Goal: Task Accomplishment & Management: Use online tool/utility

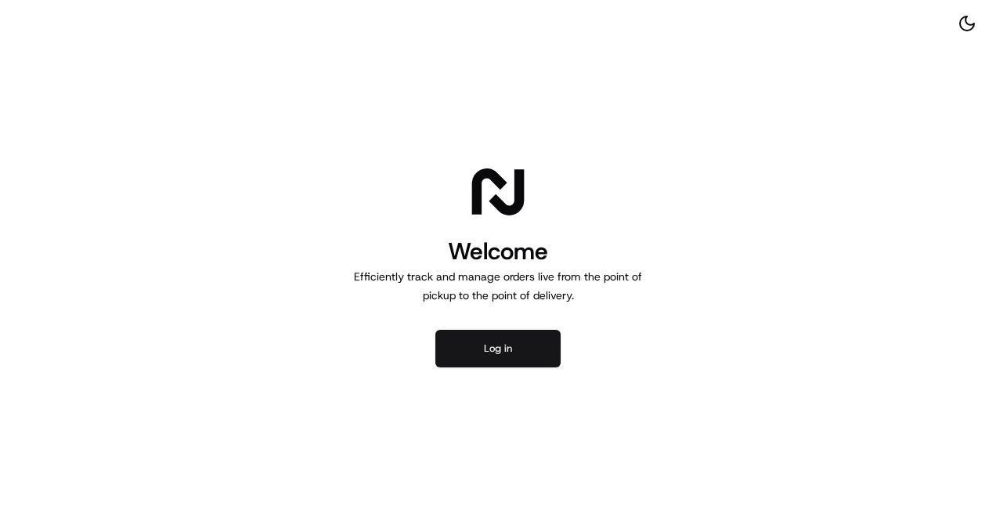
click at [485, 352] on button "Log in" at bounding box center [497, 349] width 125 height 38
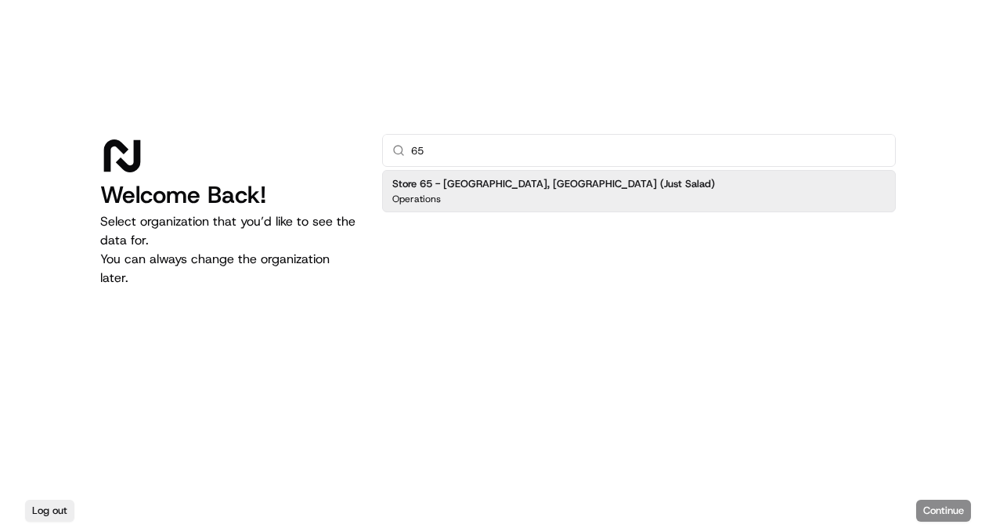
type input "65"
click at [540, 186] on h2 "Store 65 - Westbury, NY (Just Salad)" at bounding box center [553, 184] width 323 height 14
click at [926, 512] on button "Continue" at bounding box center [943, 510] width 55 height 22
